Goal: Information Seeking & Learning: Find specific fact

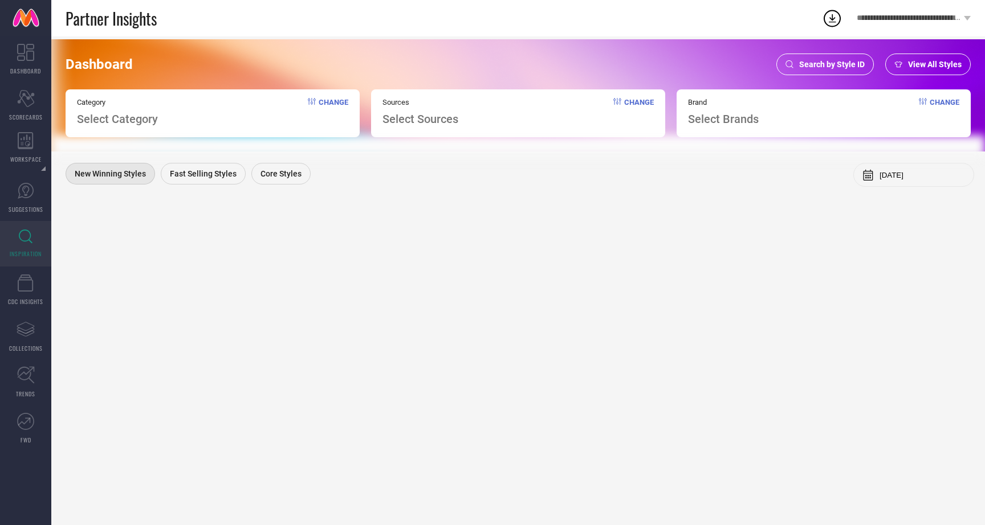
click at [818, 62] on span "Search by Style ID" at bounding box center [832, 64] width 66 height 9
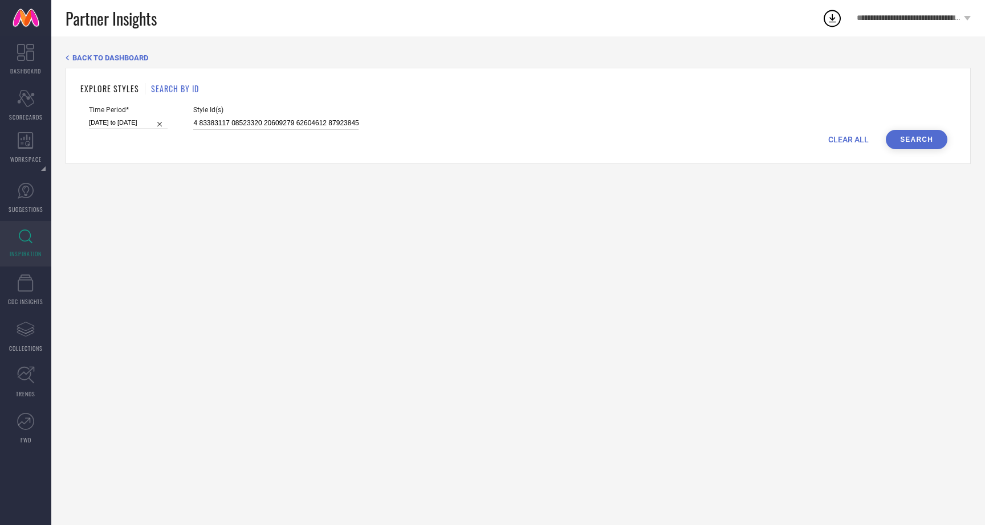
scroll to position [0, 6502]
drag, startPoint x: 181, startPoint y: 122, endPoint x: 416, endPoint y: 148, distance: 236.2
click at [413, 150] on div "EXPLORE STYLES SEARCH BY ID Time Period* 25-06-2025 to 08-08-2025 Style Id(s) C…" at bounding box center [518, 116] width 905 height 96
paste input "31358217, 28562468, 33347822"
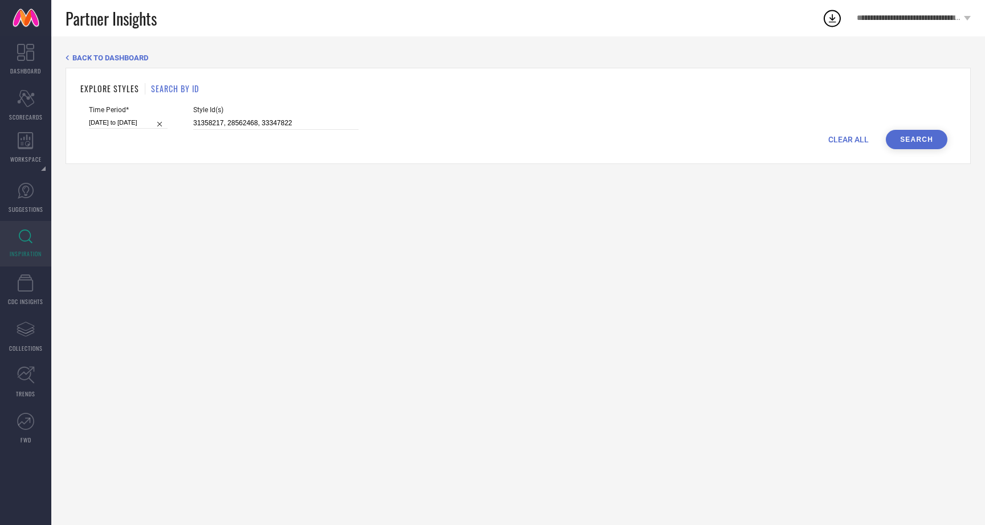
click at [907, 142] on button "Search" at bounding box center [917, 139] width 62 height 19
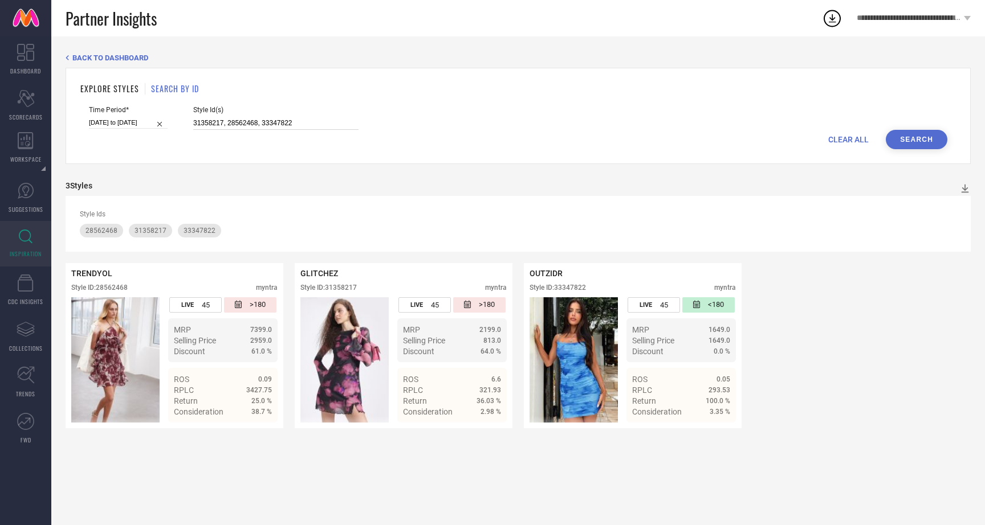
drag, startPoint x: 179, startPoint y: 121, endPoint x: 386, endPoint y: 124, distance: 206.9
click at [386, 124] on div "Time Period* 25-06-2025 to 08-08-2025 Style Id(s) 31358217, 28562468, 33347822" at bounding box center [518, 118] width 858 height 24
paste input "29275998, 29947131, 25901246, 25901232, 36334955, 36226599, 33308253, 33755770,…"
type input "29275998, 29947131, 25901246, 25901232, 36334955, 36226599, 33308253, 33755770,…"
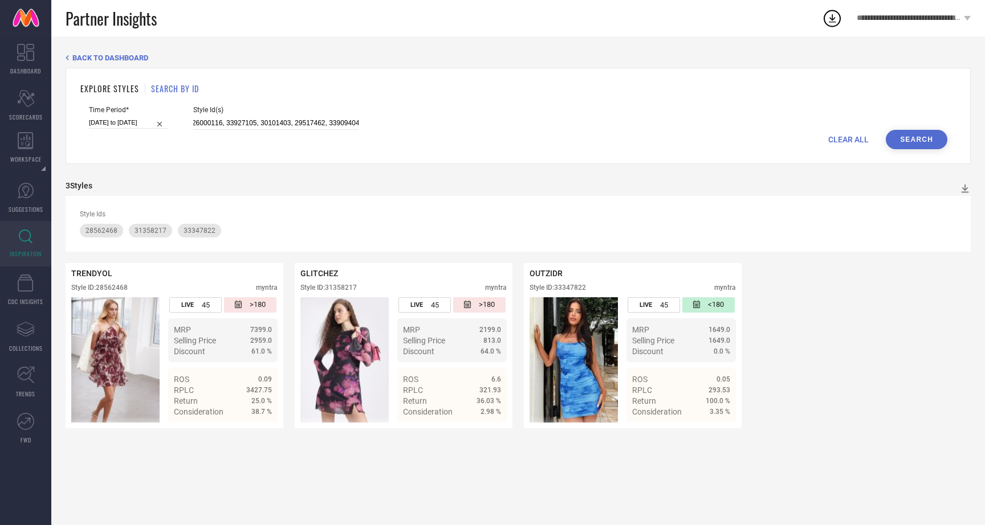
scroll to position [0, 0]
click at [901, 138] on button "Search" at bounding box center [917, 139] width 62 height 19
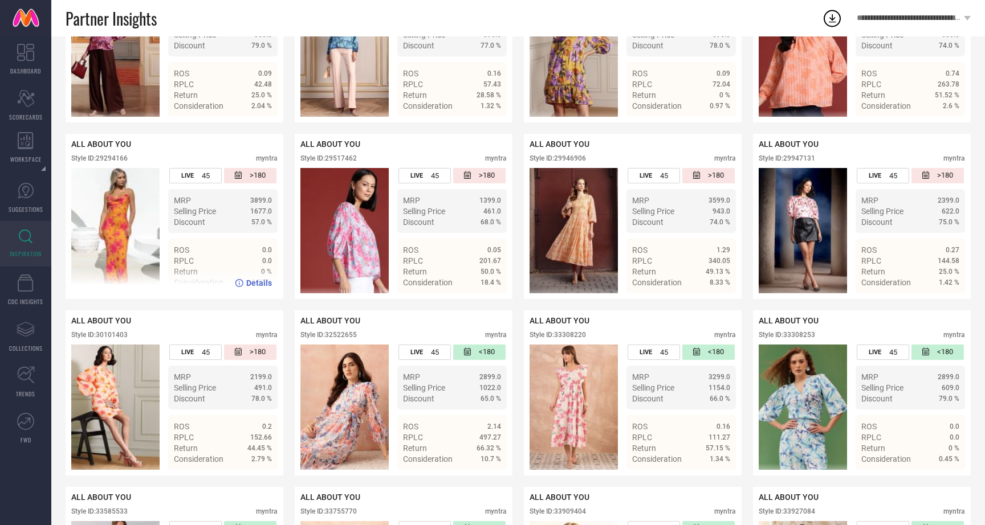
scroll to position [318, 0]
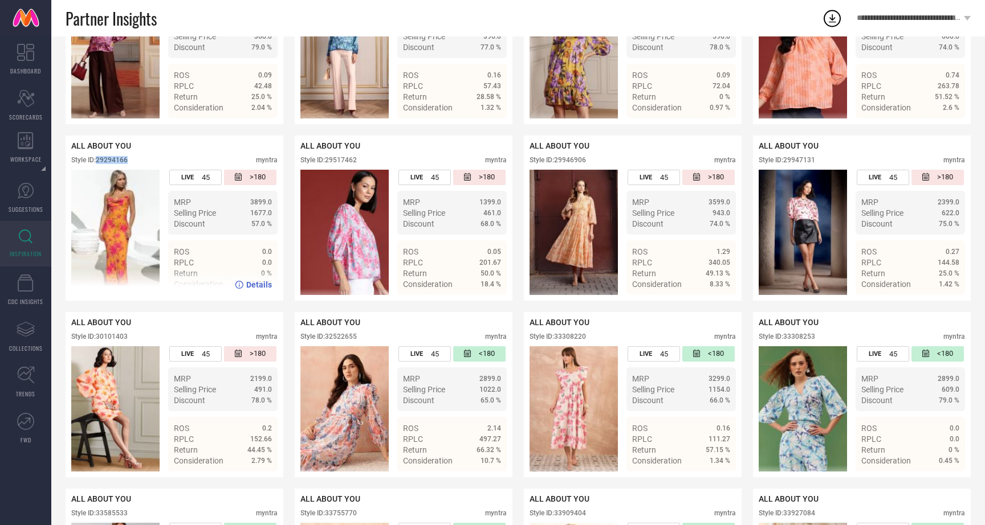
drag, startPoint x: 97, startPoint y: 161, endPoint x: 138, endPoint y: 161, distance: 41.0
click at [138, 161] on div "Style ID: 29294166 myntra" at bounding box center [174, 163] width 206 height 14
copy div "29294166"
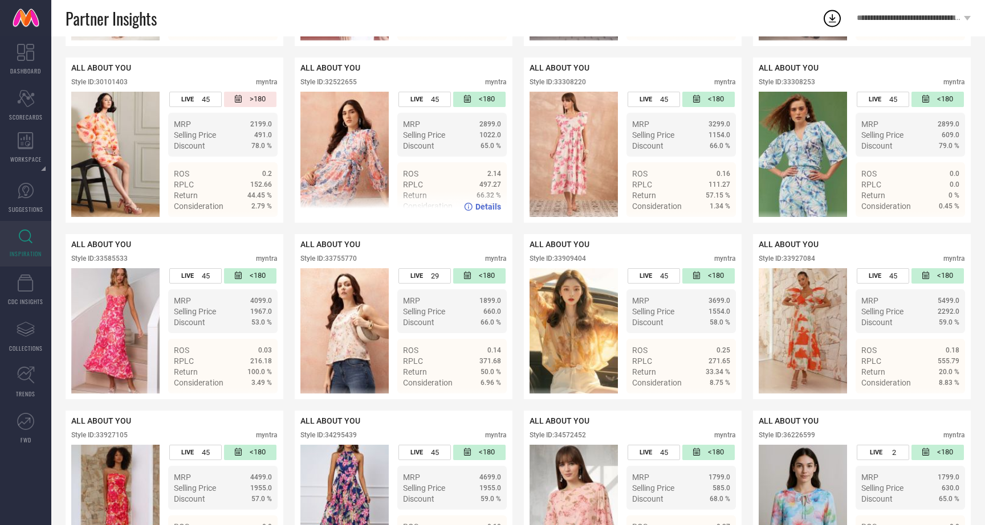
scroll to position [642, 0]
